Goal: Check status: Check status

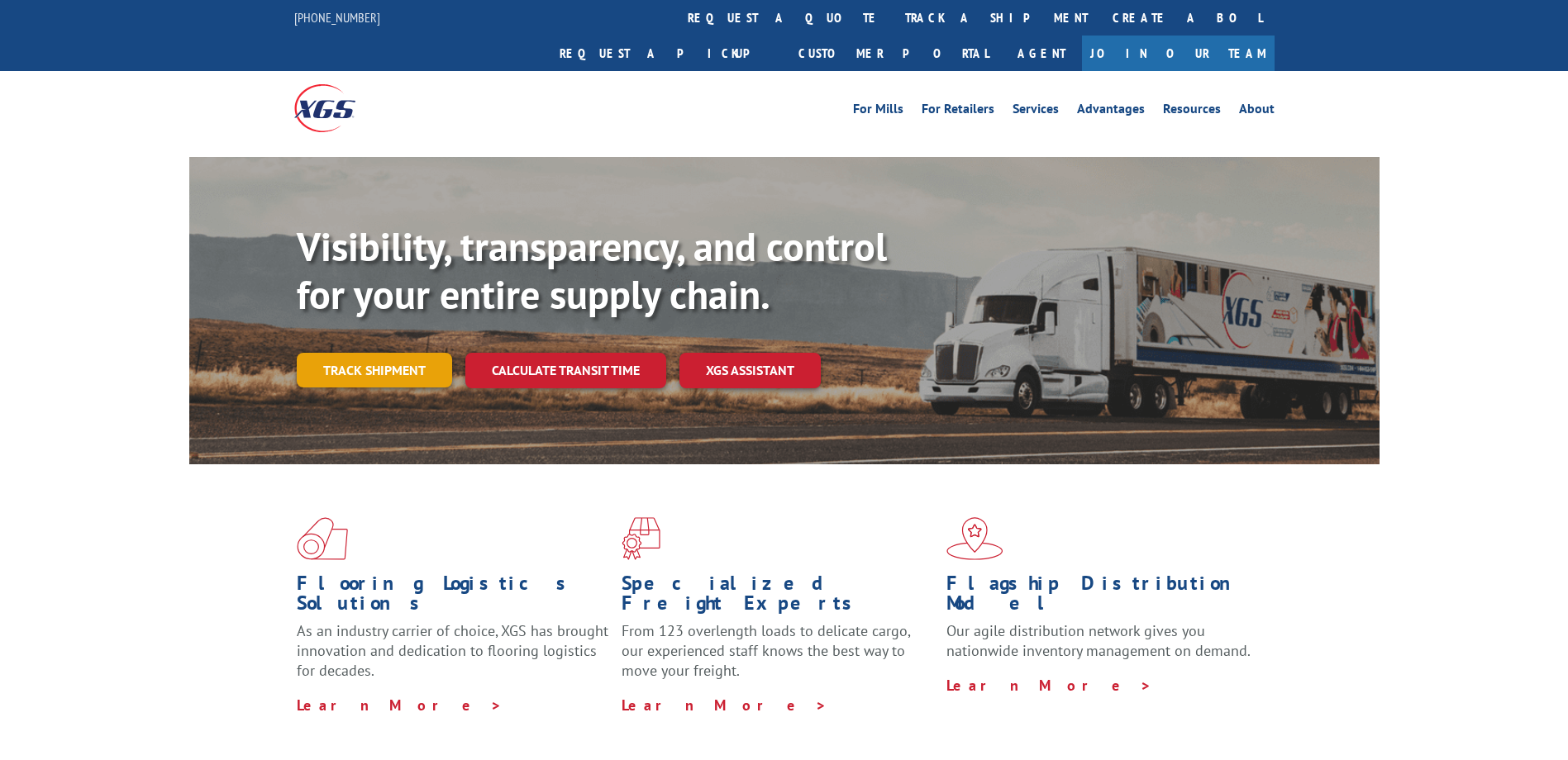
click at [347, 353] on link "Track shipment" at bounding box center [374, 370] width 156 height 35
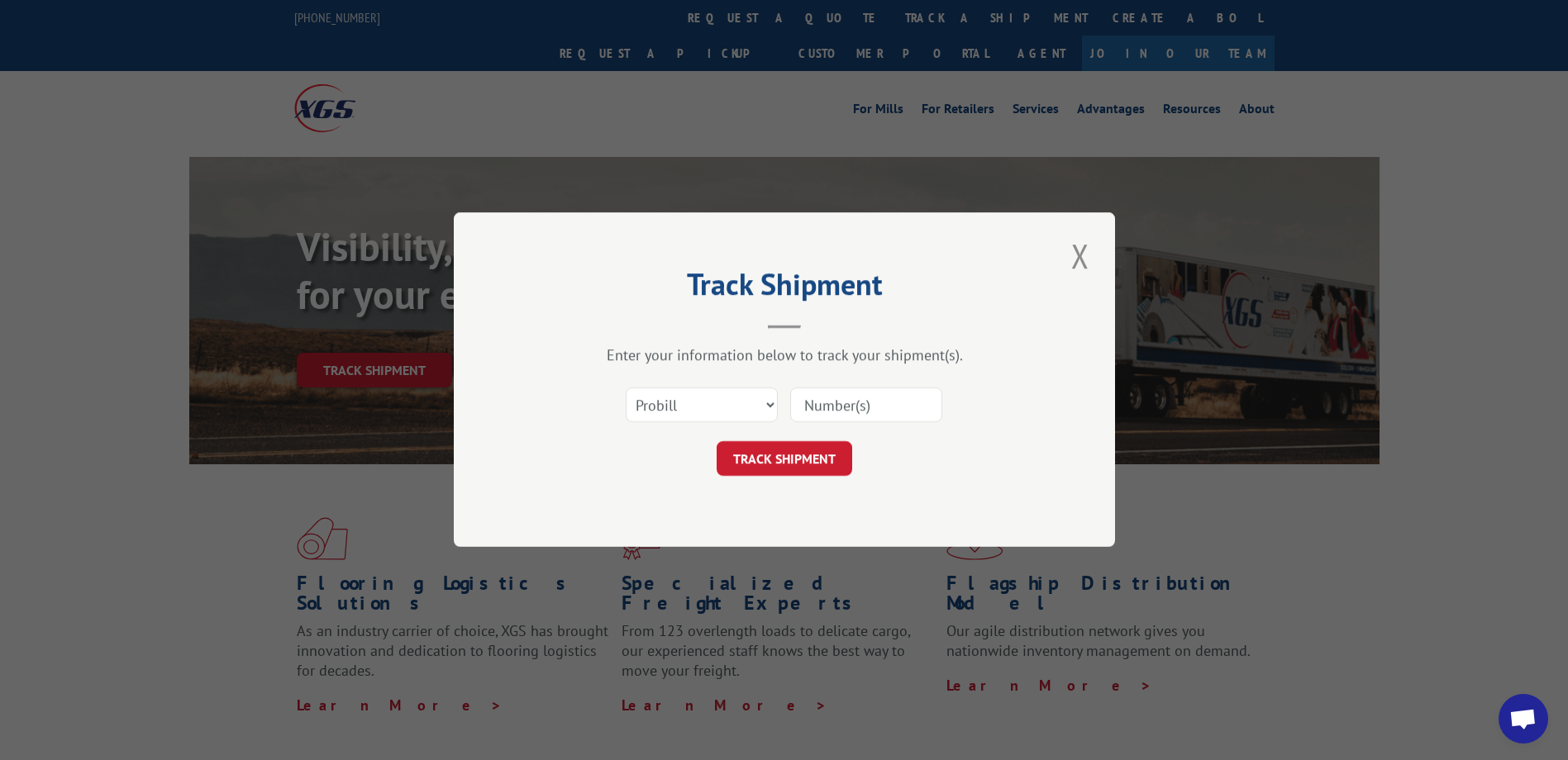
click at [872, 400] on input at bounding box center [866, 406] width 152 height 35
click at [842, 410] on input at bounding box center [866, 406] width 152 height 35
type input "2823264"
click at [781, 466] on button "TRACK SHIPMENT" at bounding box center [784, 460] width 135 height 35
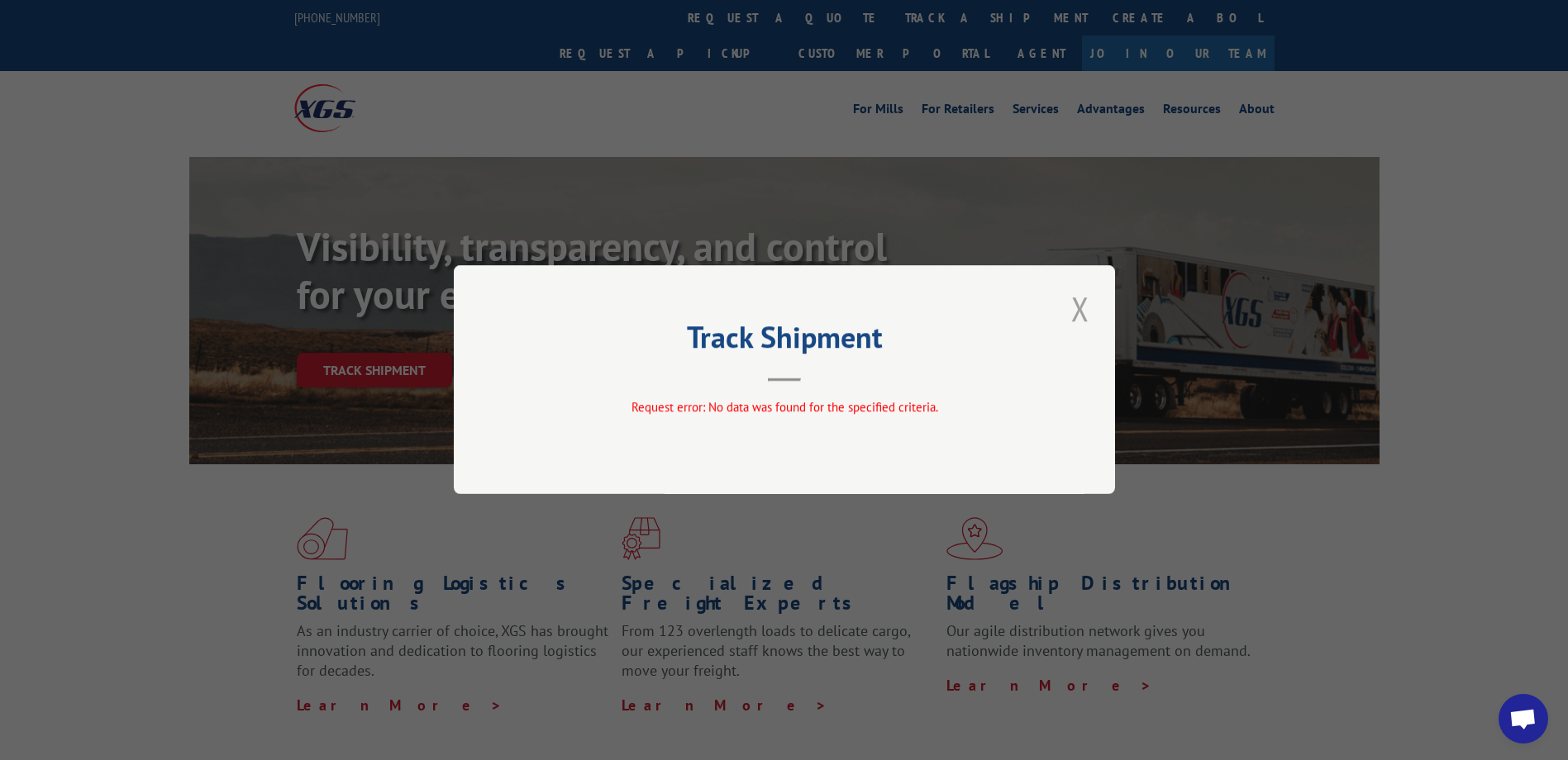
click at [1079, 303] on button "Close modal" at bounding box center [1080, 308] width 28 height 46
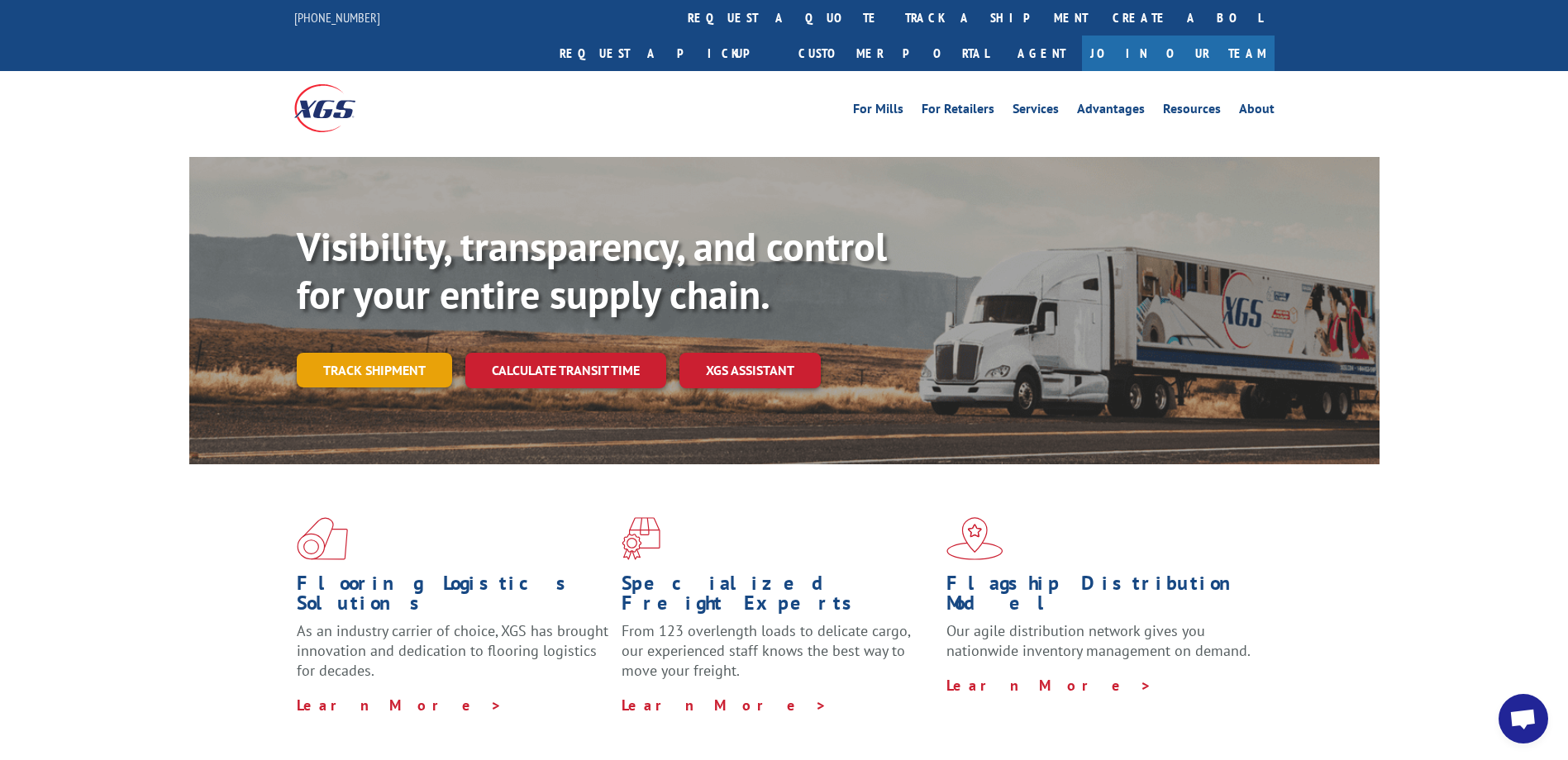
click at [388, 353] on link "Track shipment" at bounding box center [374, 370] width 156 height 35
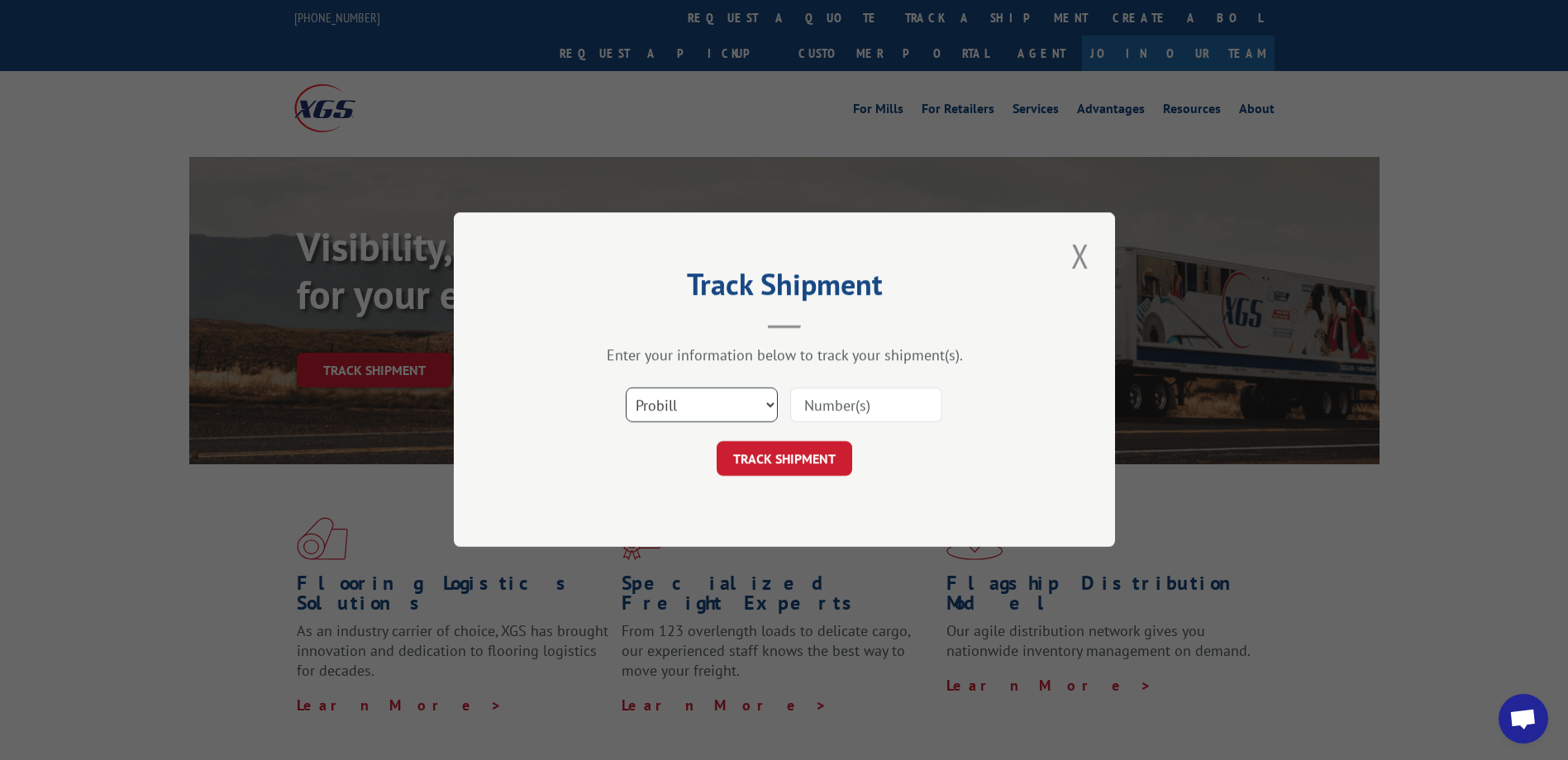
click at [664, 411] on select "Select category... Probill BOL PO" at bounding box center [702, 406] width 152 height 35
select select "bol"
click at [626, 389] on select "Select category... Probill BOL PO" at bounding box center [702, 406] width 152 height 35
click at [853, 401] on input at bounding box center [866, 406] width 152 height 35
type input "2823264"
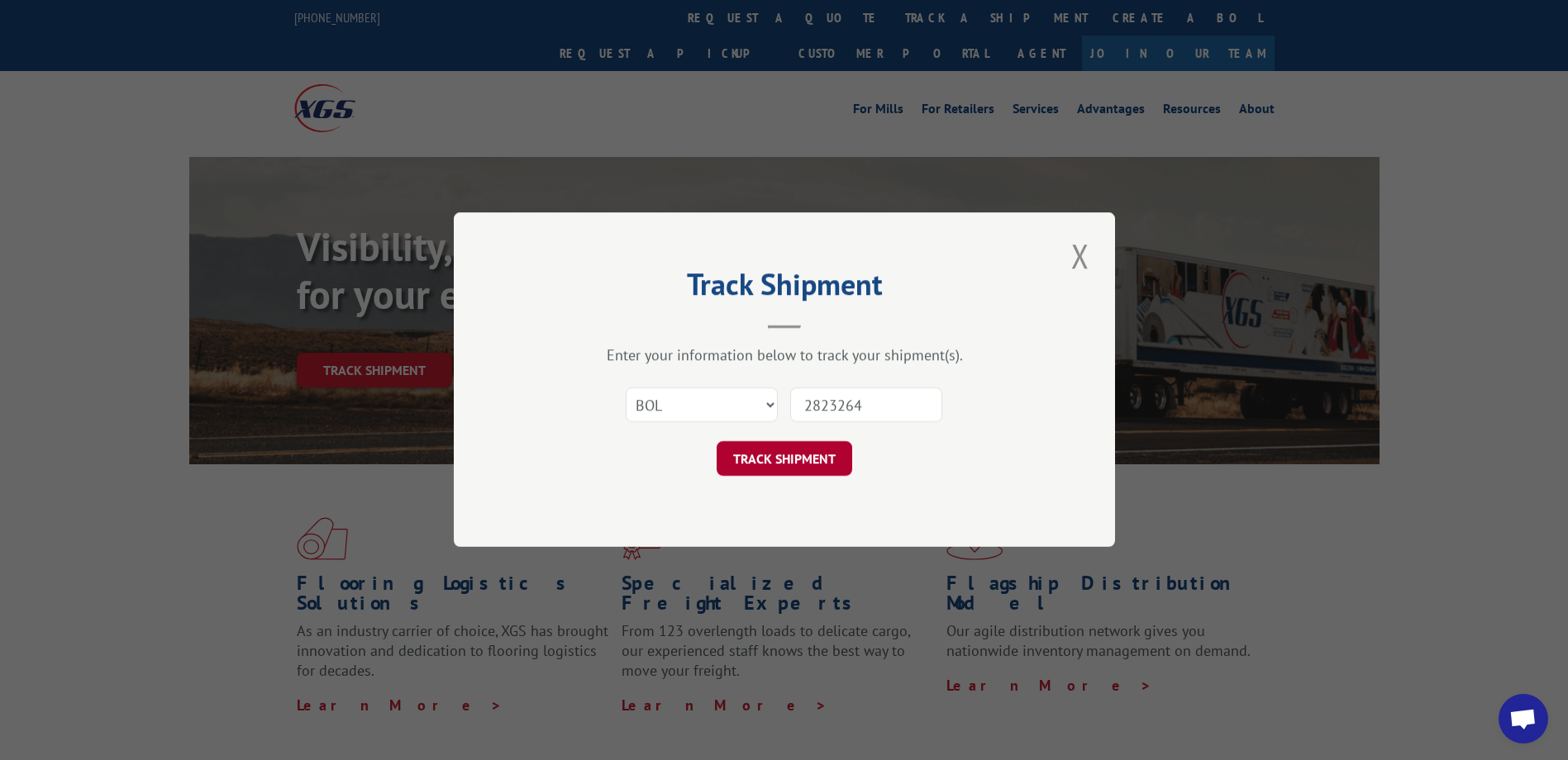
click at [772, 457] on button "TRACK SHIPMENT" at bounding box center [784, 460] width 135 height 35
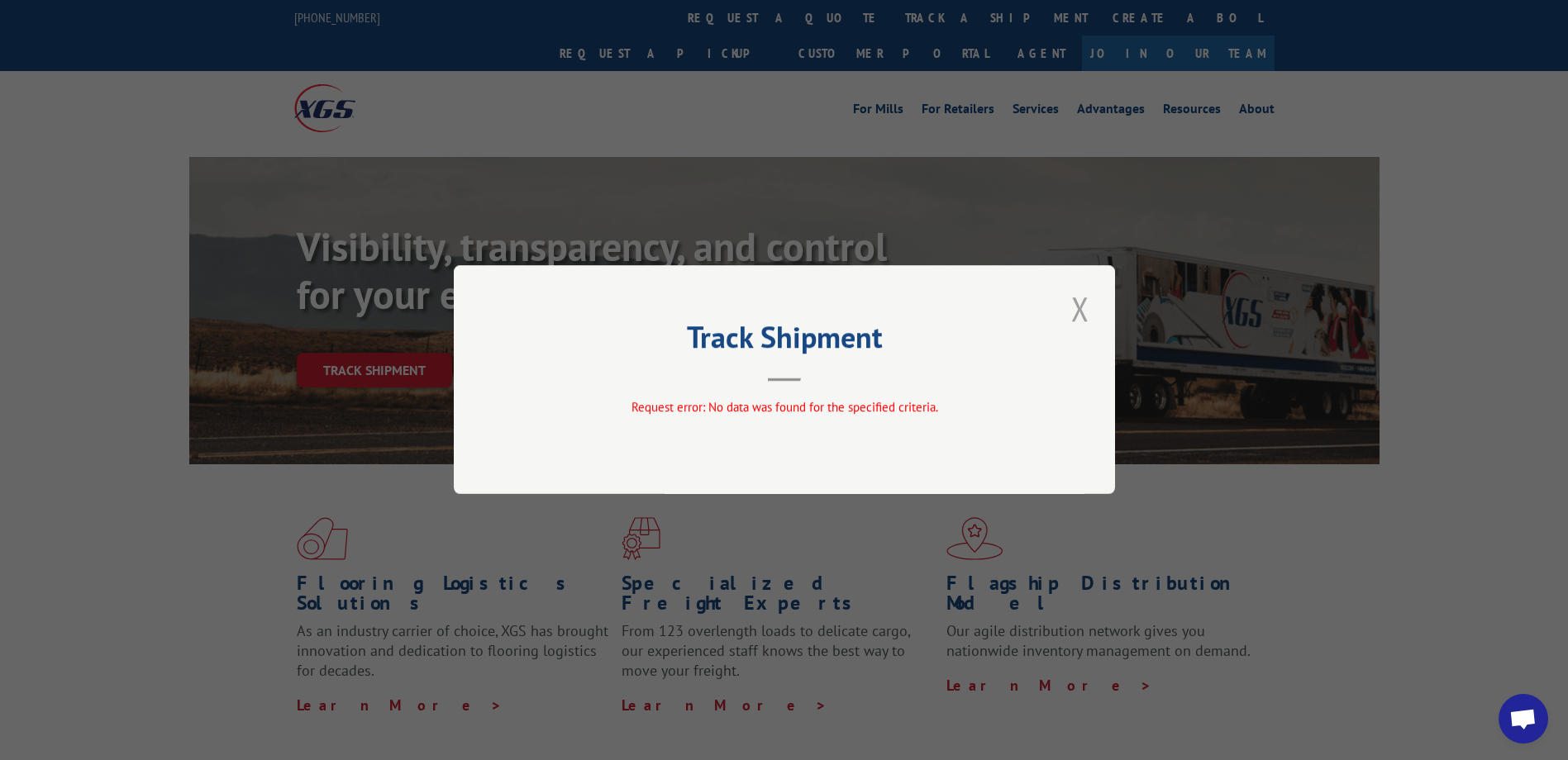
click at [1072, 312] on button "Close modal" at bounding box center [1080, 308] width 28 height 46
